Goal: Transaction & Acquisition: Purchase product/service

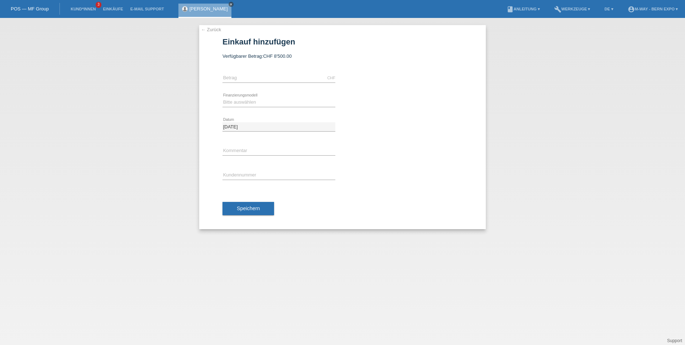
click at [229, 5] on icon "close" at bounding box center [231, 5] width 4 height 4
click at [35, 13] on div "POS — MF Group" at bounding box center [30, 9] width 60 height 12
click at [82, 8] on link "Kund*innen" at bounding box center [83, 9] width 32 height 4
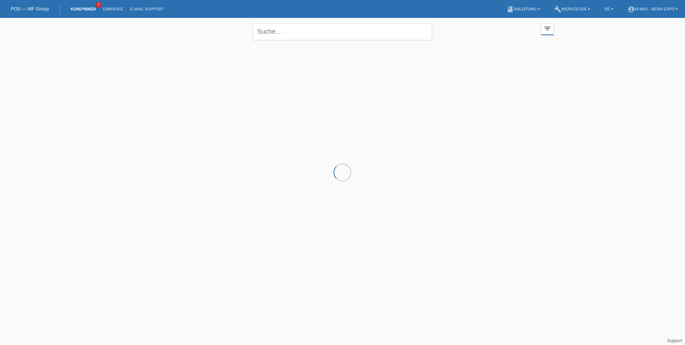
click at [28, 7] on link "POS — MF Group" at bounding box center [30, 8] width 38 height 5
click at [31, 8] on link "POS — MF Group" at bounding box center [30, 8] width 38 height 5
click at [642, 75] on div "close filter_list view_module Alle Kund*innen anzeigen star Markierte Kund*inne…" at bounding box center [342, 66] width 685 height 97
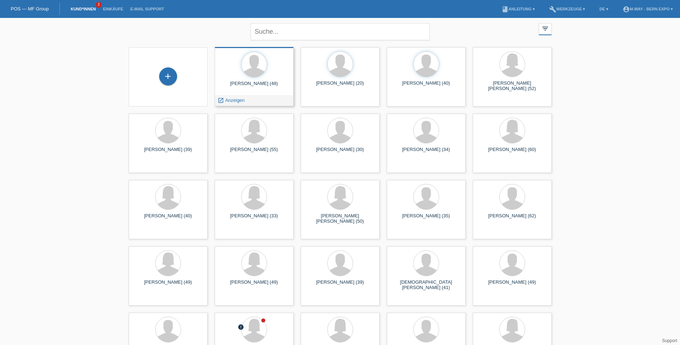
click at [253, 78] on div at bounding box center [253, 65] width 67 height 27
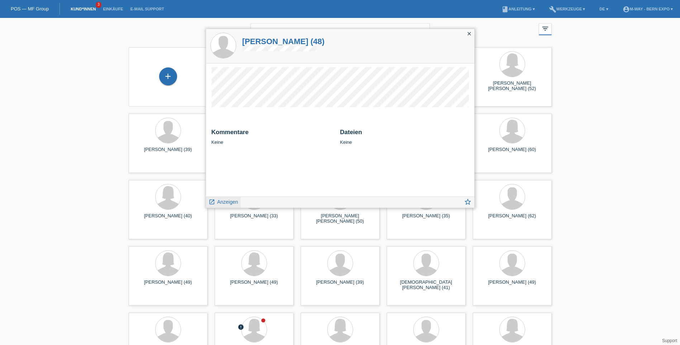
click at [225, 201] on span "Anzeigen" at bounding box center [227, 202] width 21 height 6
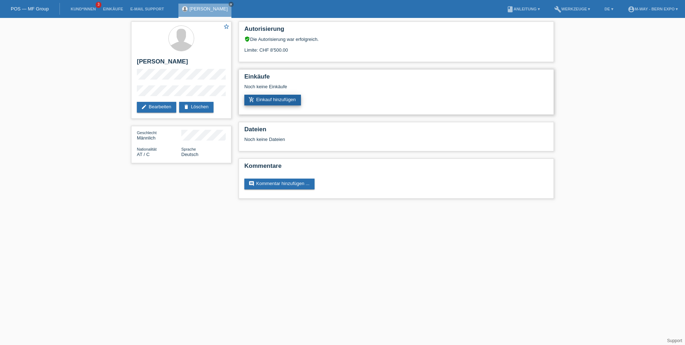
click at [274, 99] on link "add_shopping_cart Einkauf hinzufügen" at bounding box center [272, 100] width 57 height 11
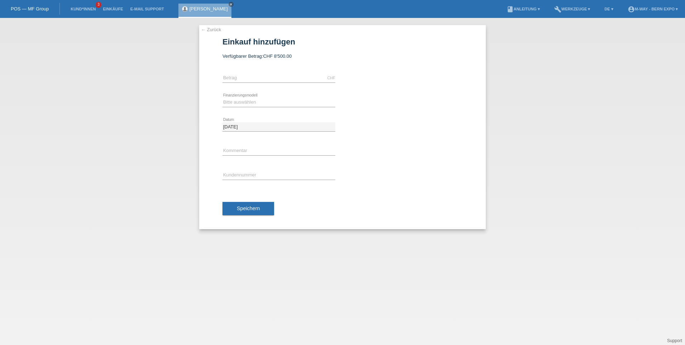
click at [300, 303] on div "← Zurück Einkauf hinzufügen Verfügbarer Betrag: CHF 8'500.00" at bounding box center [342, 181] width 685 height 327
click at [250, 76] on input "text" at bounding box center [279, 77] width 113 height 9
drag, startPoint x: 150, startPoint y: 213, endPoint x: 153, endPoint y: 172, distance: 40.6
click at [151, 213] on div "← Zurück Einkauf hinzufügen Verfügbarer Betrag: CHF 8'500.00" at bounding box center [342, 181] width 685 height 327
click at [40, 9] on link "POS — MF Group" at bounding box center [30, 8] width 38 height 5
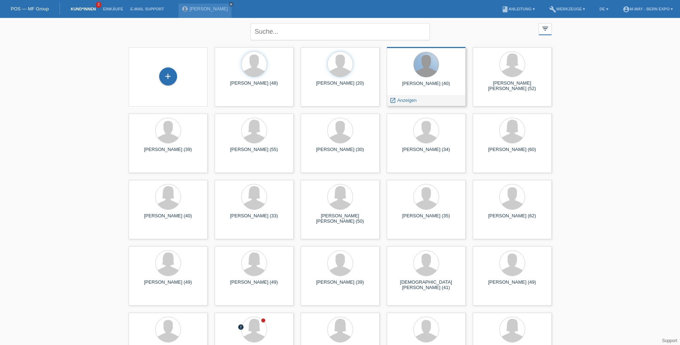
click at [424, 76] on div at bounding box center [426, 64] width 25 height 25
click at [400, 101] on span "Anzeigen" at bounding box center [406, 99] width 19 height 5
